Goal: Task Accomplishment & Management: Use online tool/utility

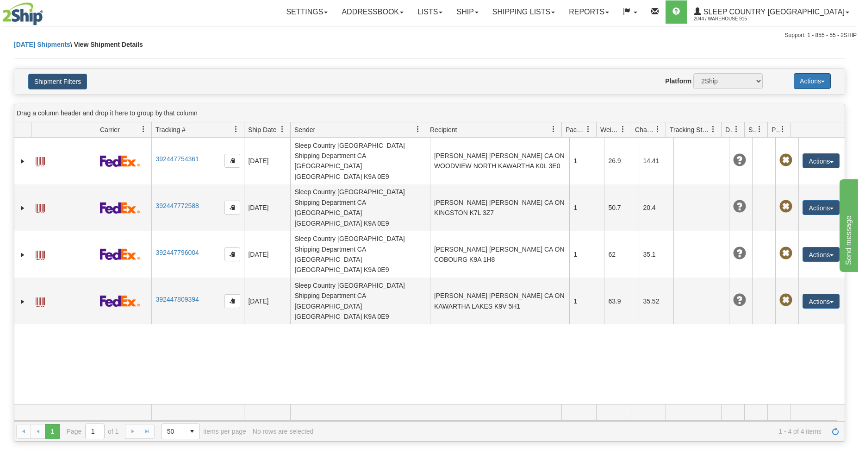
click at [821, 79] on button "Actions" at bounding box center [812, 81] width 37 height 16
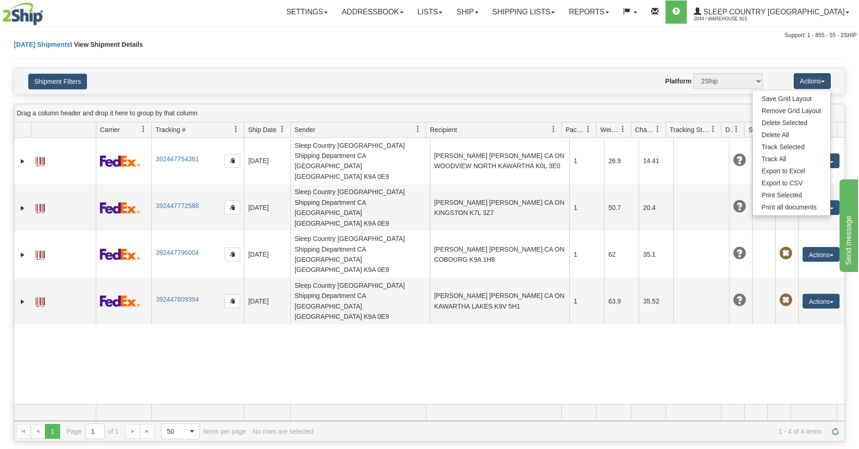
click at [492, 54] on div "[DATE] Shipments \ View Shipment Details" at bounding box center [430, 54] width 832 height 28
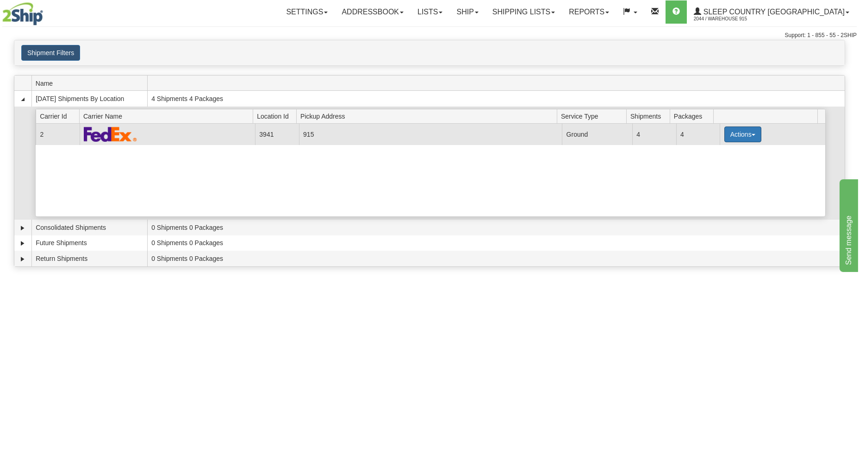
click at [742, 138] on button "Actions" at bounding box center [743, 134] width 37 height 16
click at [714, 164] on span "Close" at bounding box center [706, 163] width 21 height 6
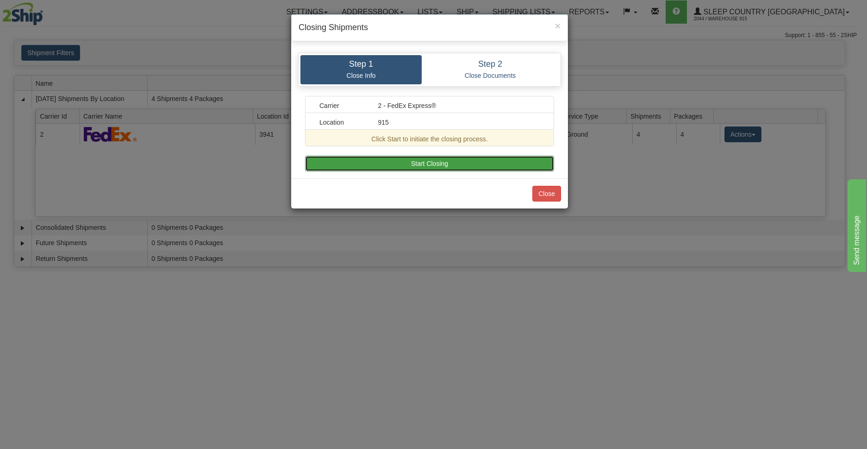
click at [471, 163] on button "Start Closing" at bounding box center [429, 164] width 249 height 16
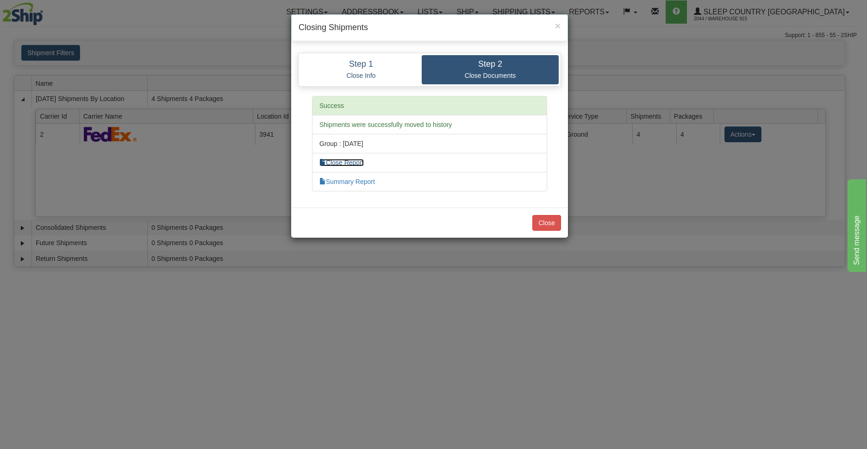
click at [351, 166] on link "Close Report" at bounding box center [341, 162] width 44 height 7
click at [544, 218] on button "Close" at bounding box center [546, 223] width 29 height 16
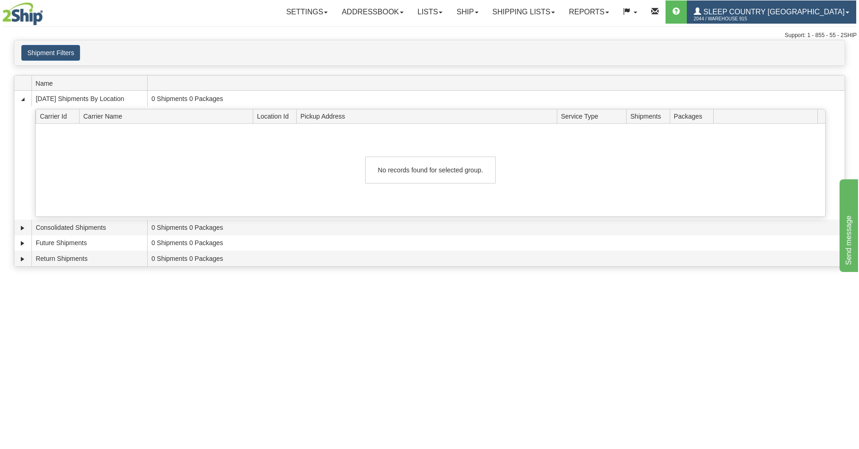
click at [756, 13] on span "Sleep Country [GEOGRAPHIC_DATA]" at bounding box center [773, 12] width 144 height 8
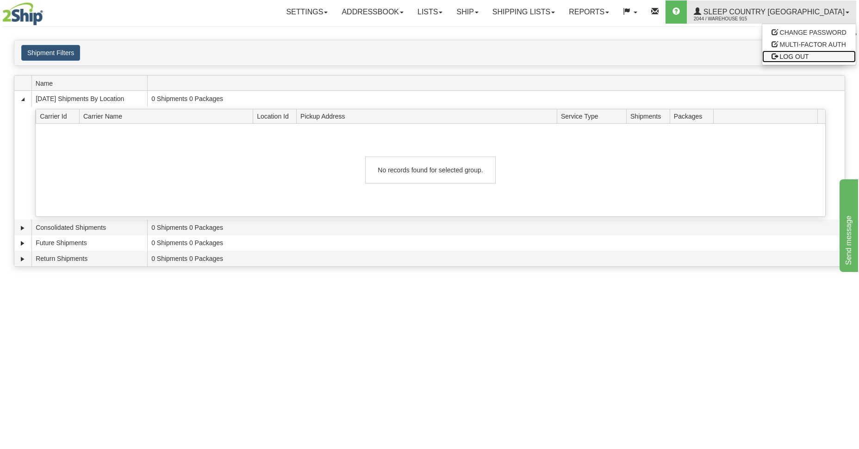
click at [778, 56] on span at bounding box center [775, 56] width 6 height 6
